Goal: Information Seeking & Learning: Learn about a topic

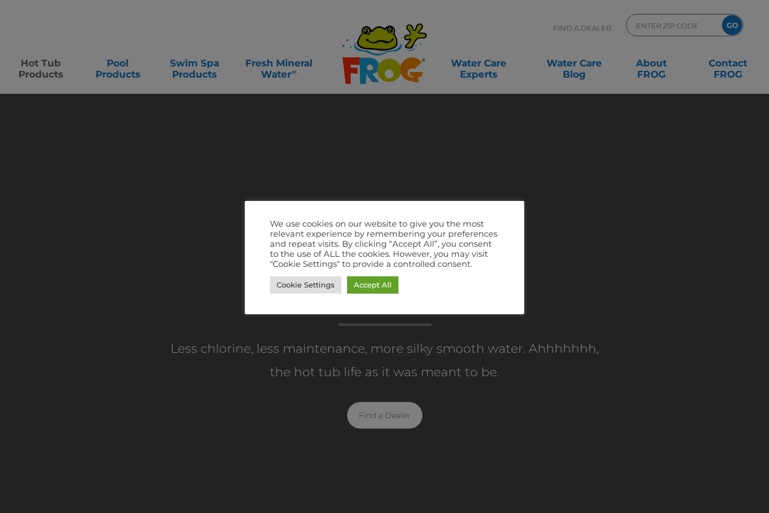
click at [371, 294] on div "Cookie Settings Accept All" at bounding box center [384, 285] width 229 height 23
click at [370, 286] on link "Accept All" at bounding box center [372, 285] width 51 height 17
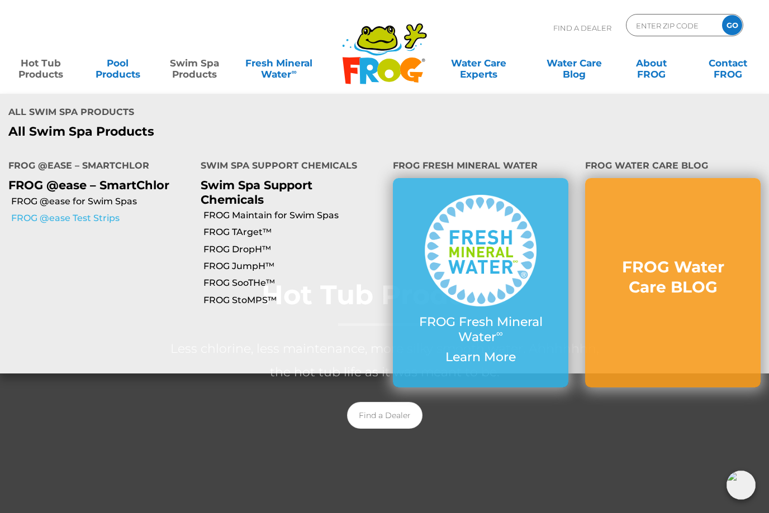
click at [106, 212] on link "FROG @ease Test Strips" at bounding box center [101, 218] width 181 height 12
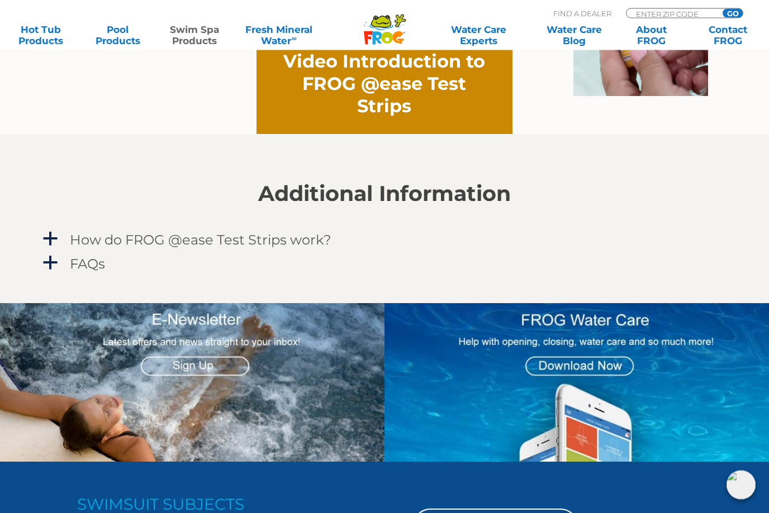
scroll to position [965, 0]
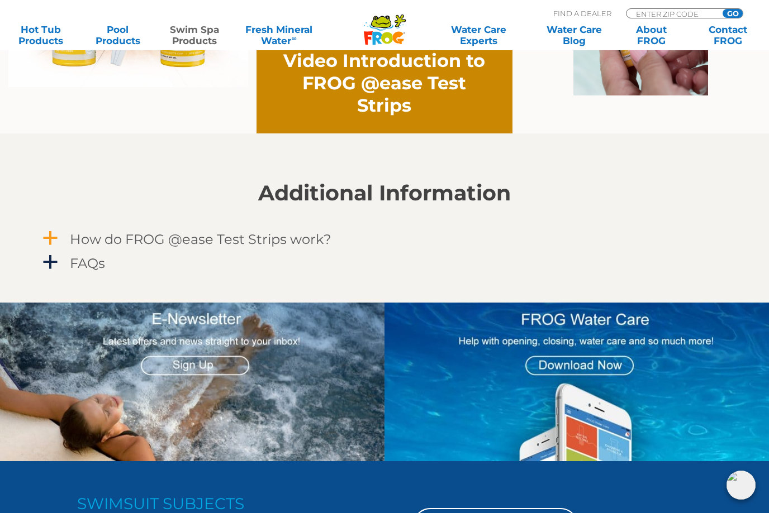
click at [293, 242] on h4 "How do FROG @ease Test Strips work?" at bounding box center [200, 239] width 261 height 15
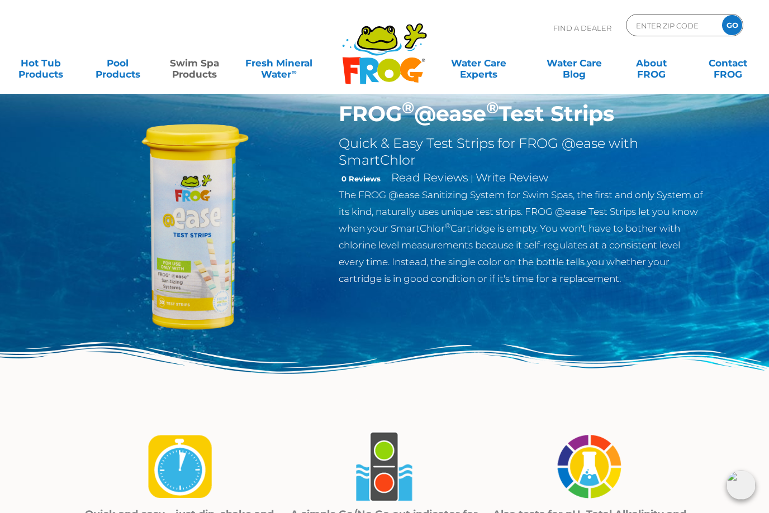
scroll to position [0, 0]
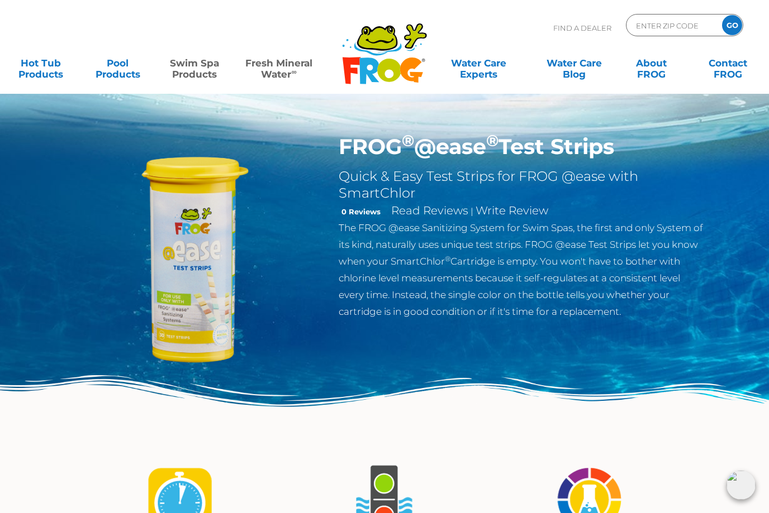
click at [281, 74] on link "Fresh Mineral Water ∞" at bounding box center [278, 63] width 75 height 22
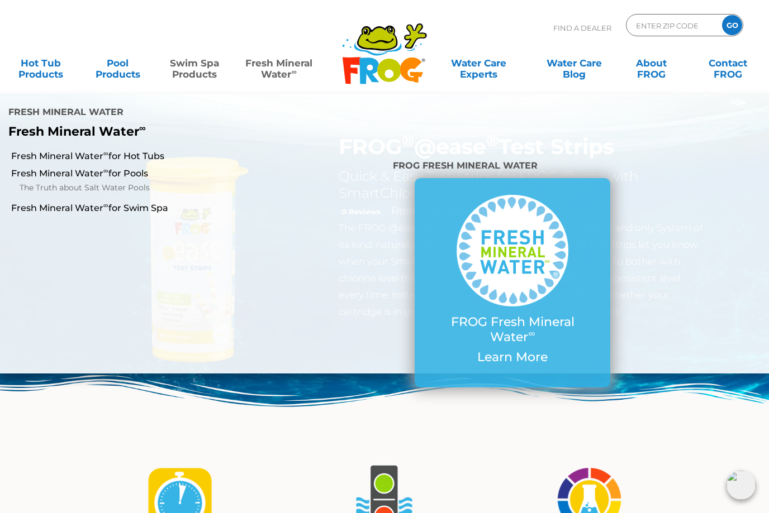
click at [280, 68] on link "Fresh Mineral Water ∞" at bounding box center [278, 63] width 75 height 22
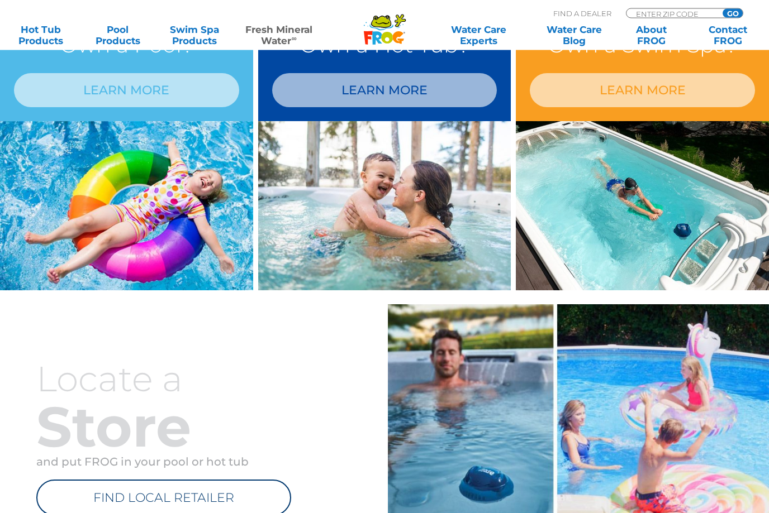
scroll to position [999, 0]
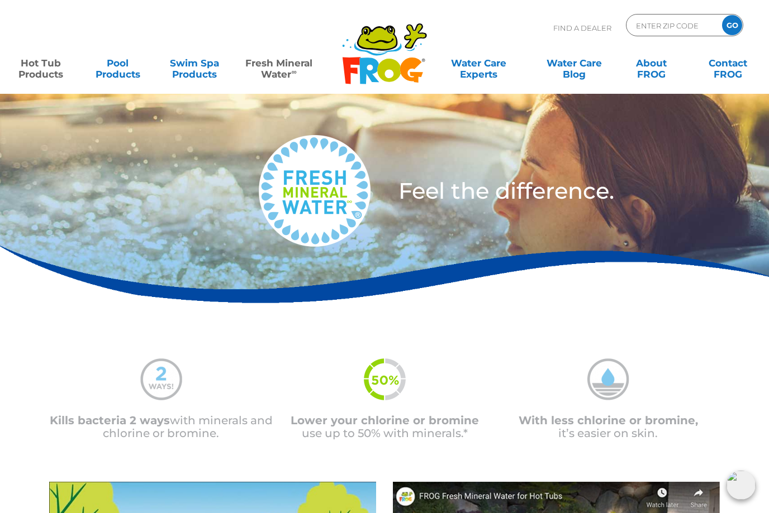
click at [47, 71] on link "Hot Tub Products" at bounding box center [41, 63] width 60 height 22
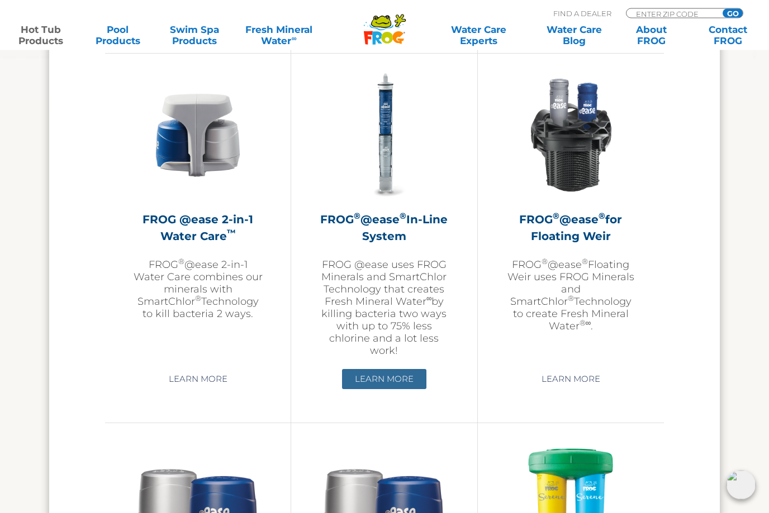
scroll to position [1626, 0]
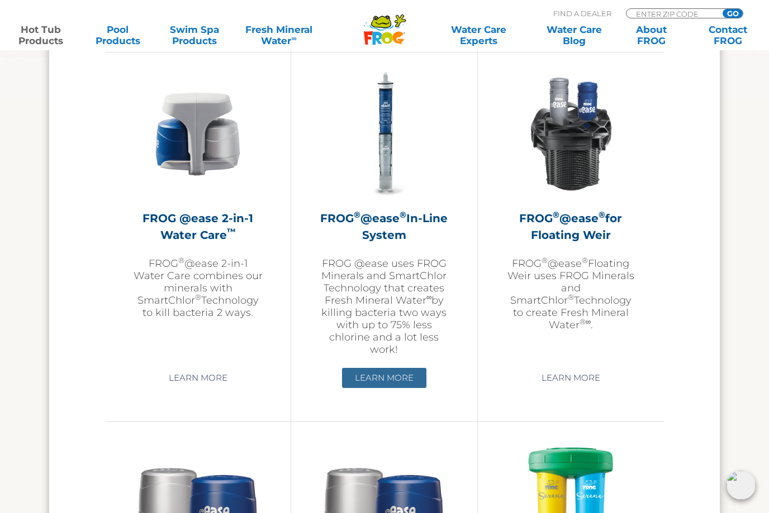
click at [386, 388] on link "Learn More" at bounding box center [384, 378] width 84 height 20
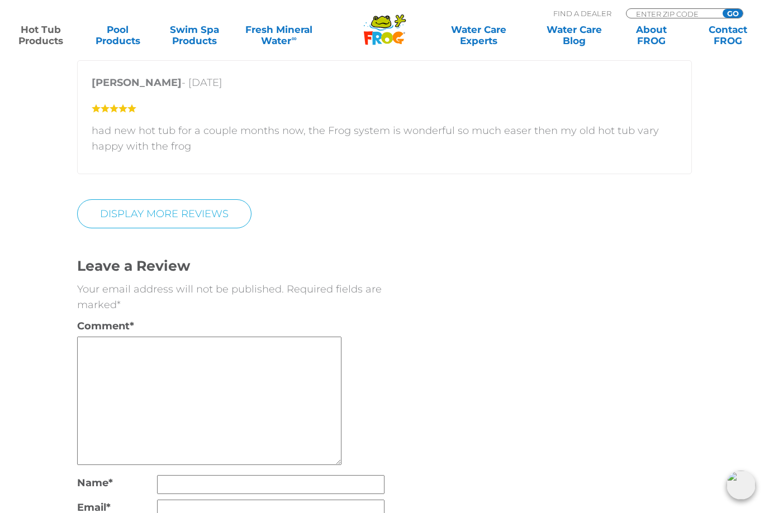
scroll to position [2399, 0]
